Goal: Task Accomplishment & Management: Complete application form

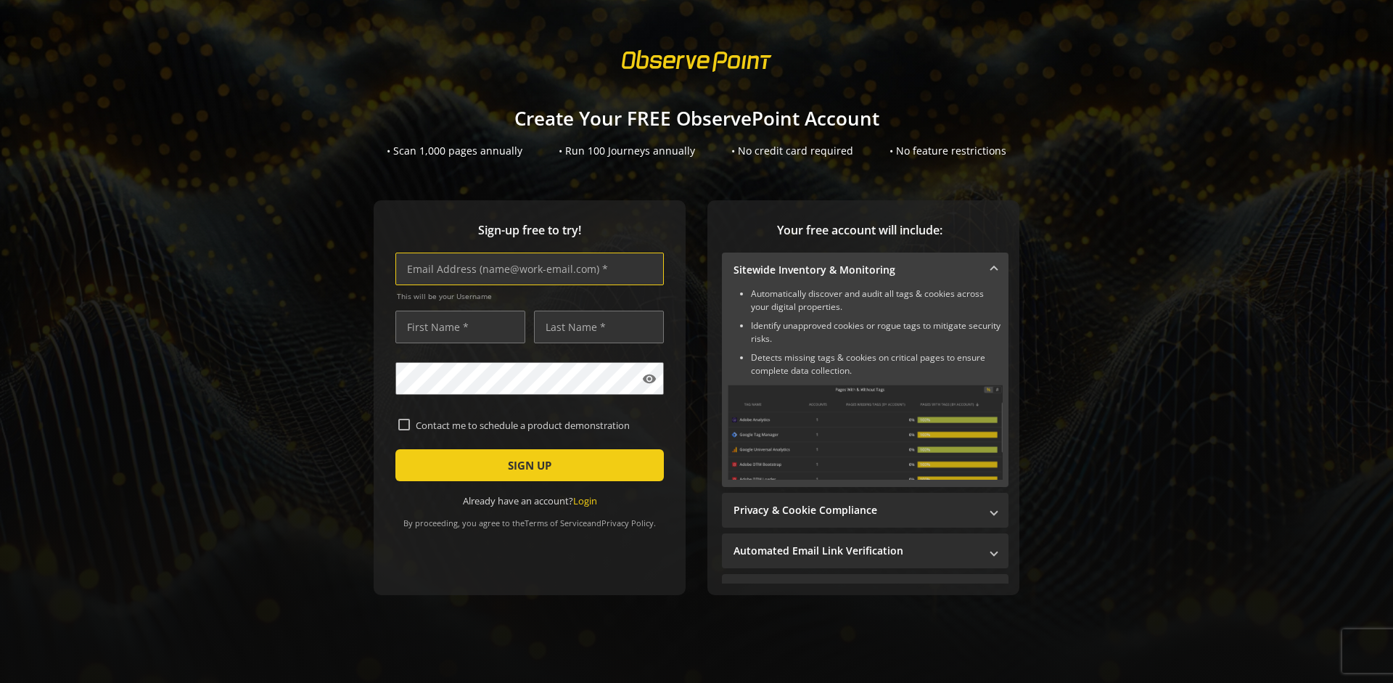
click at [526, 268] on input "text" at bounding box center [529, 268] width 268 height 33
type input "[EMAIL_ADDRESS][DOMAIN_NAME]"
click at [456, 326] on input "text" at bounding box center [460, 326] width 130 height 33
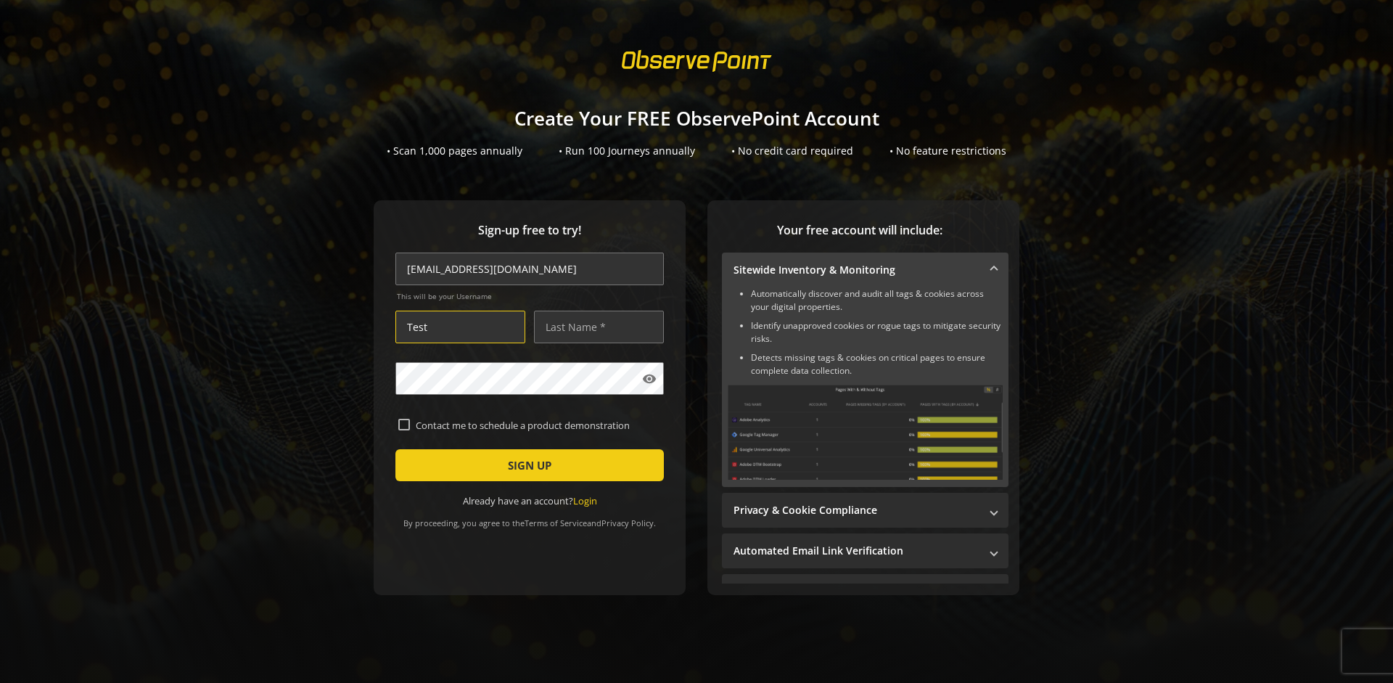
type input "Test"
click at [595, 326] on input "text" at bounding box center [599, 326] width 130 height 33
type input "Test"
click at [526, 465] on span "SIGN UP" at bounding box center [530, 465] width 44 height 26
